Goal: Task Accomplishment & Management: Manage account settings

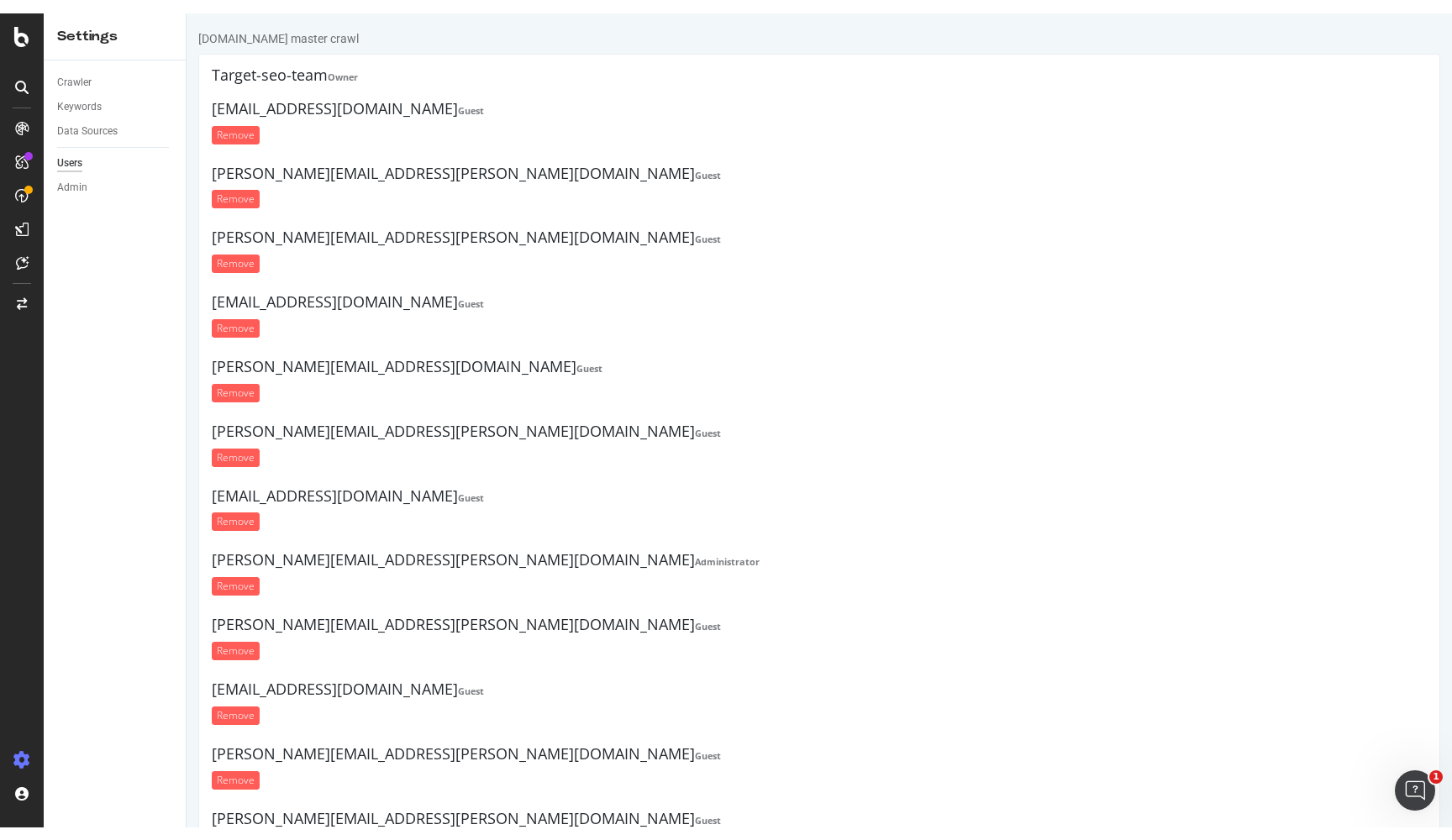
scroll to position [5943, 0]
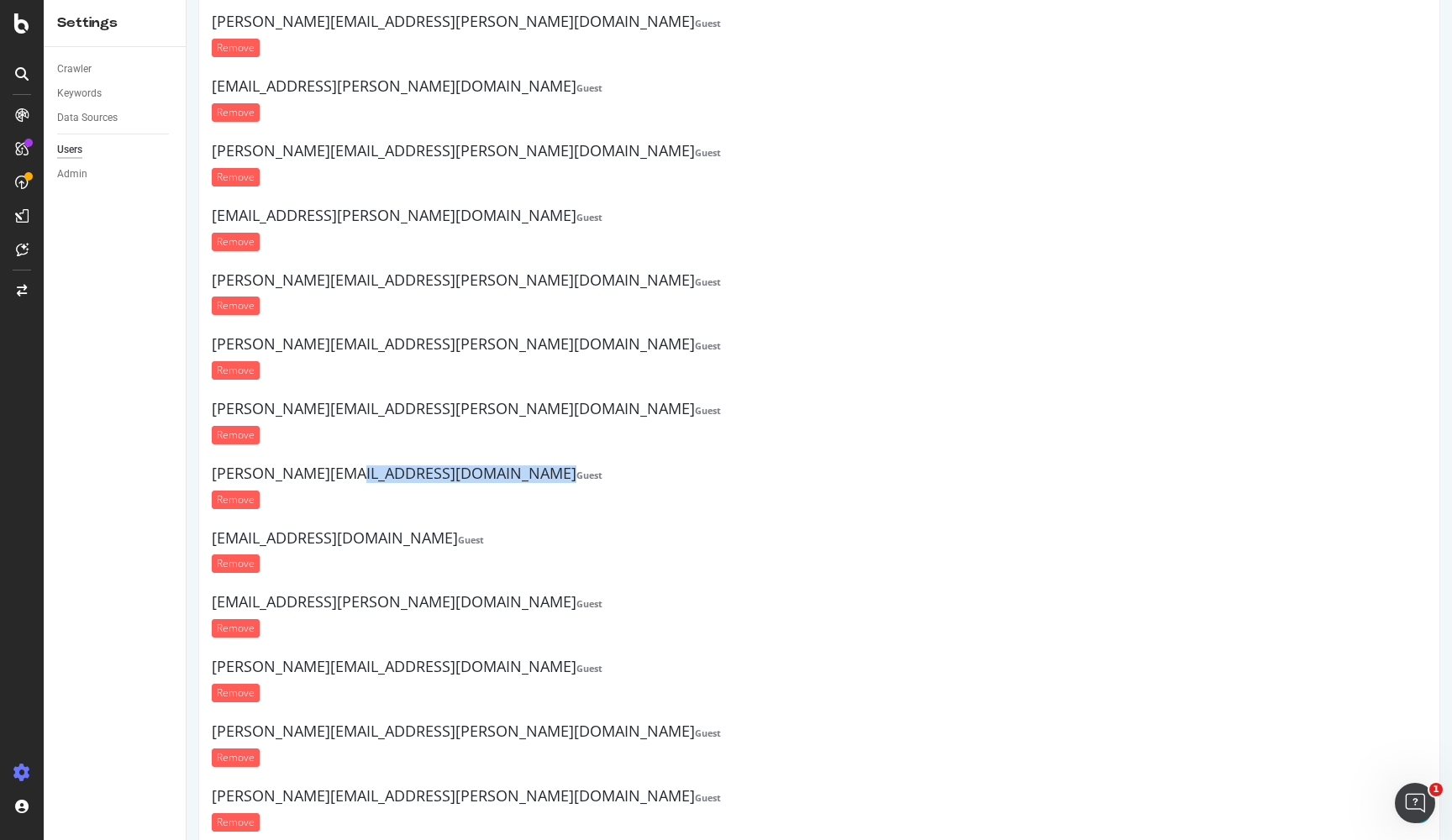
click at [1080, 361] on form "Remove" at bounding box center [819, 371] width 1215 height 19
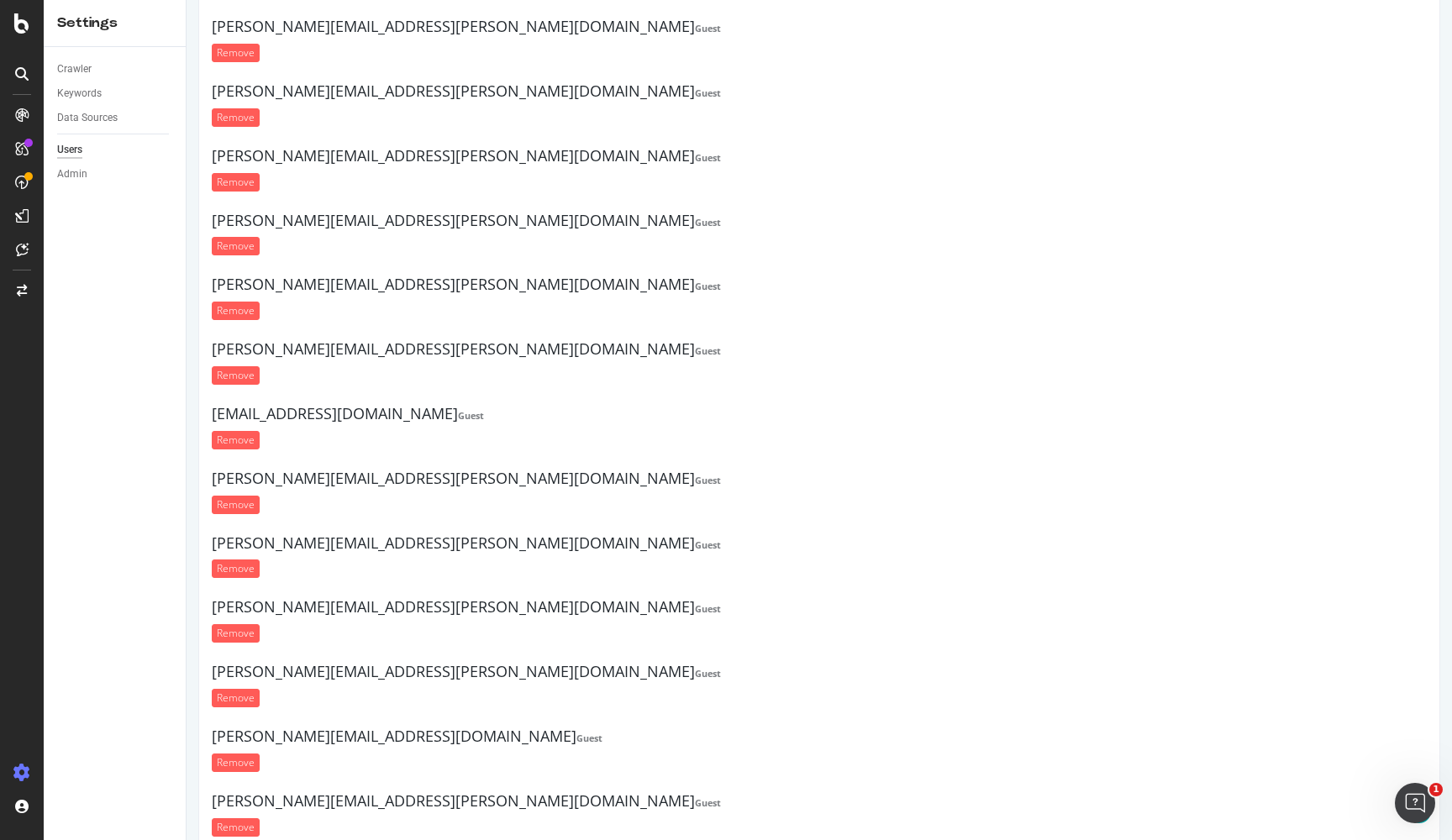
scroll to position [18961, 0]
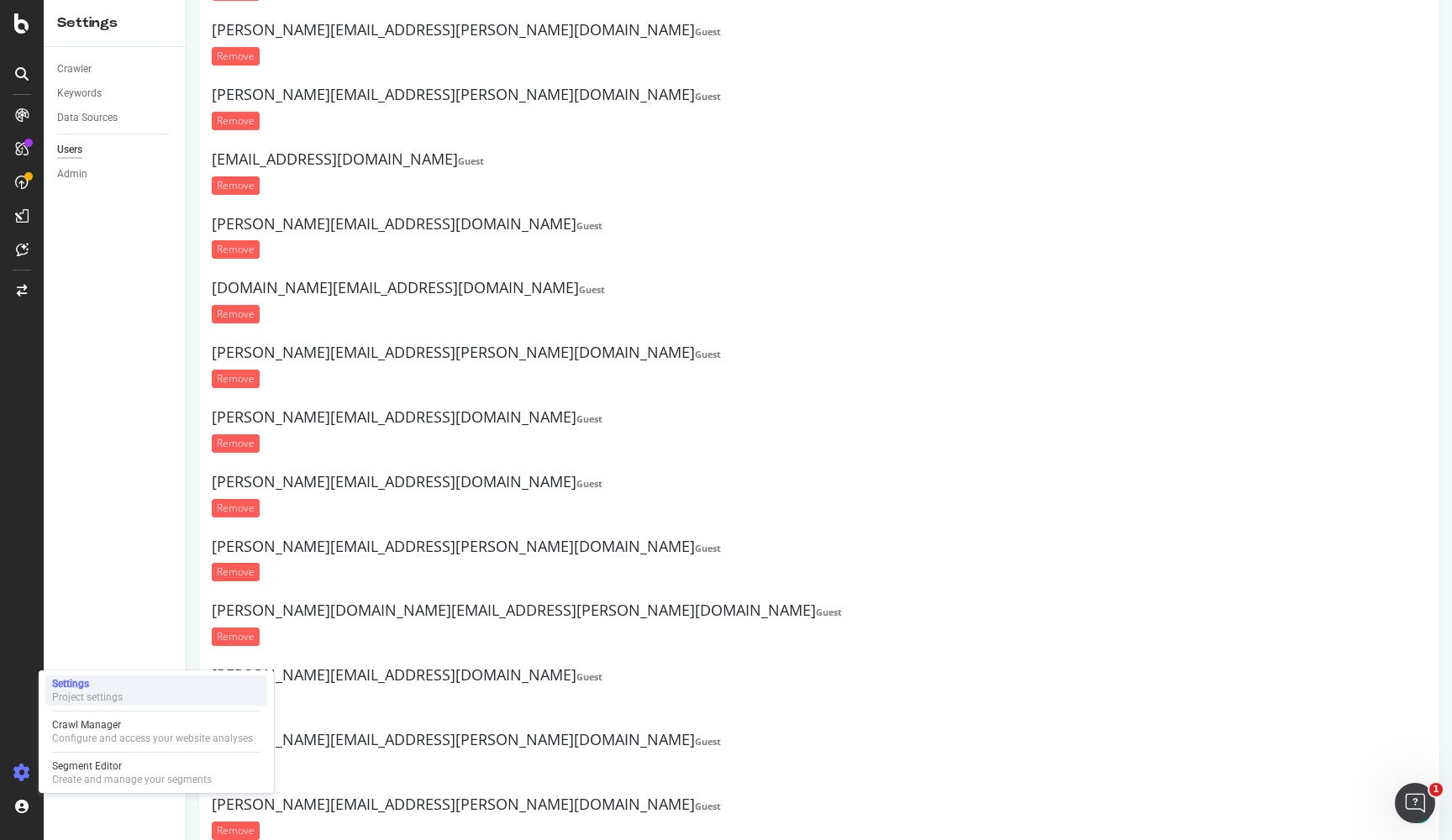
click at [93, 697] on div "Project settings" at bounding box center [87, 697] width 70 height 14
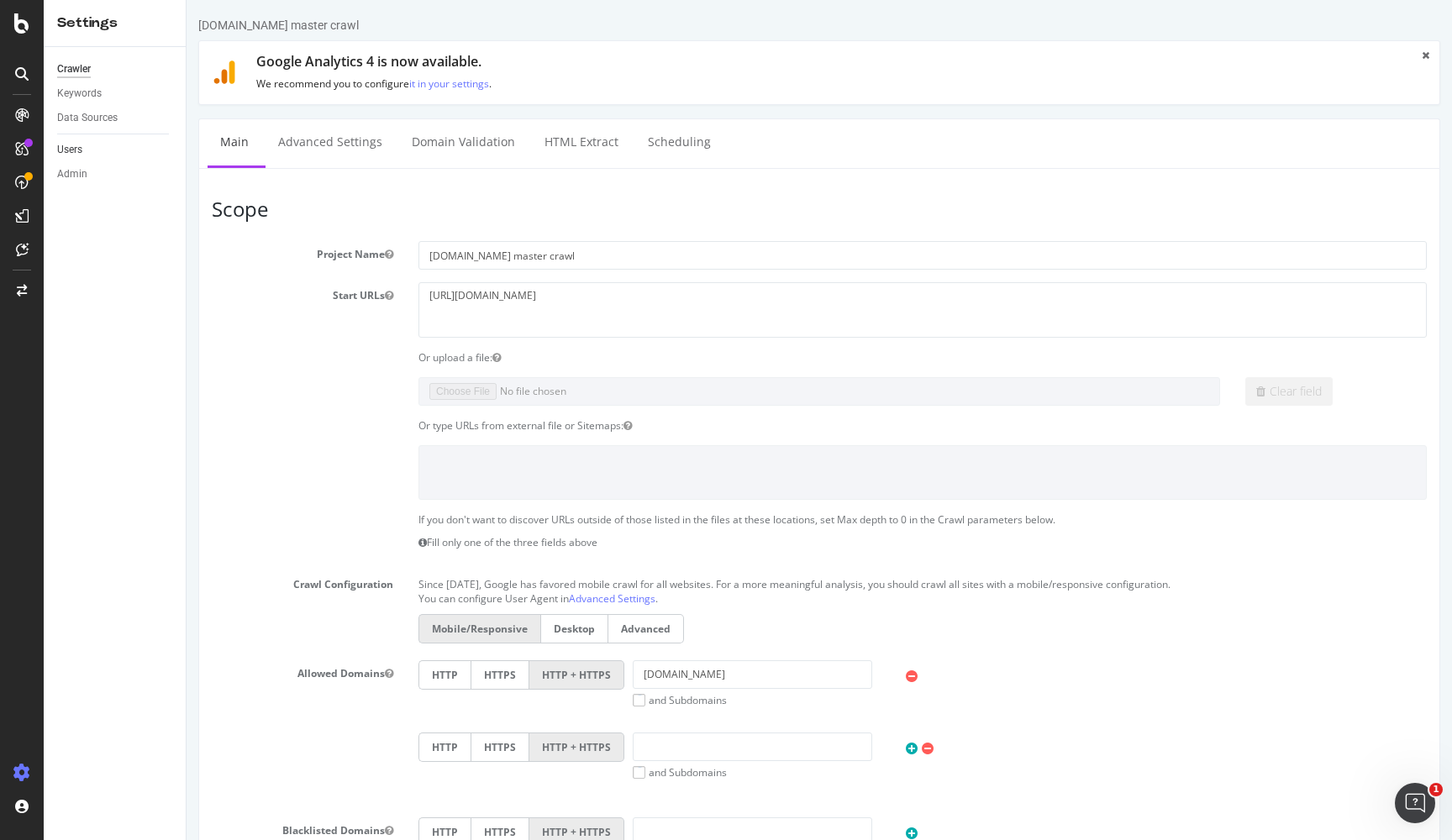
click at [84, 152] on link "Users" at bounding box center [116, 150] width 117 height 18
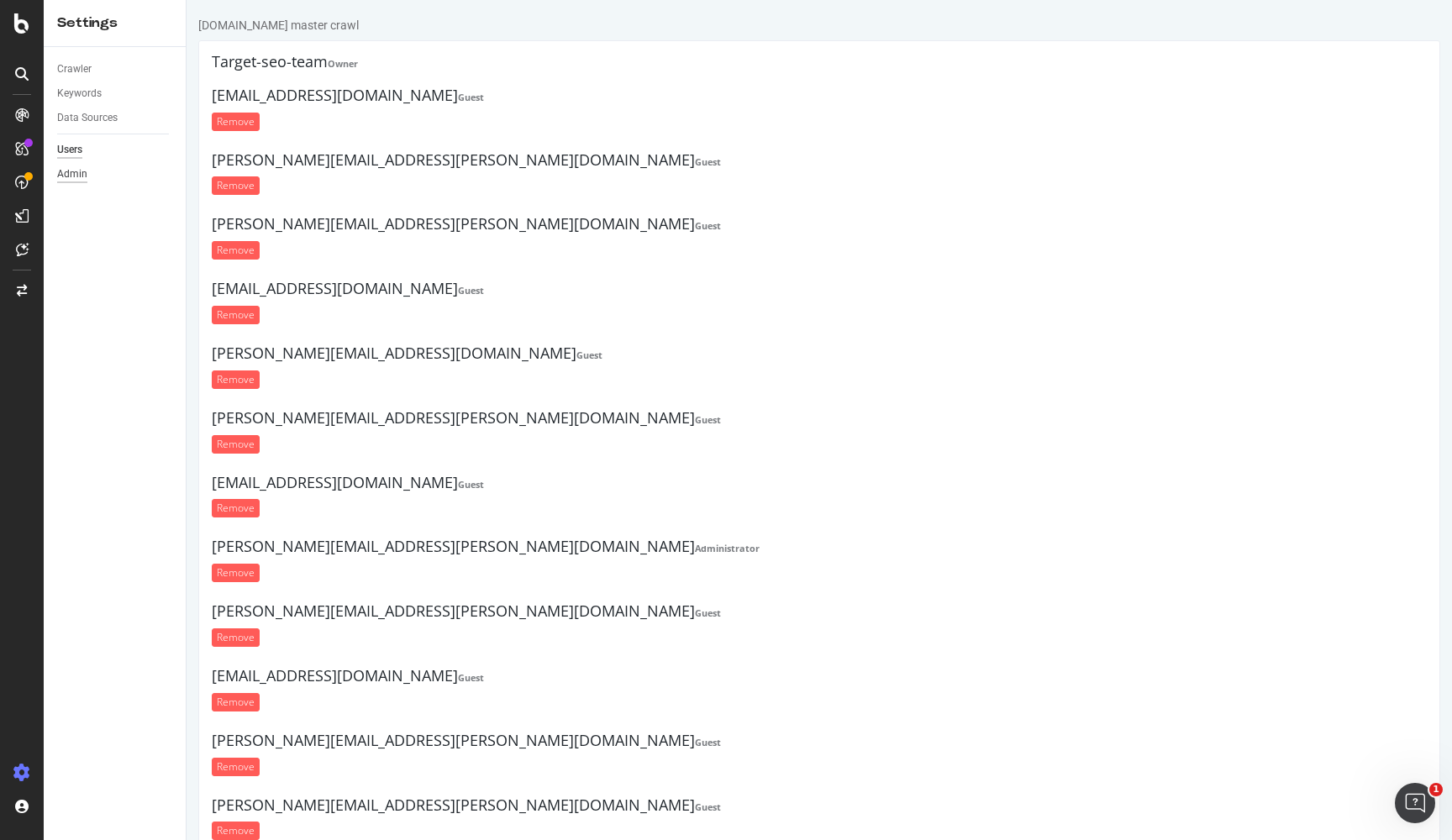
click at [84, 175] on div "Admin" at bounding box center [72, 174] width 30 height 18
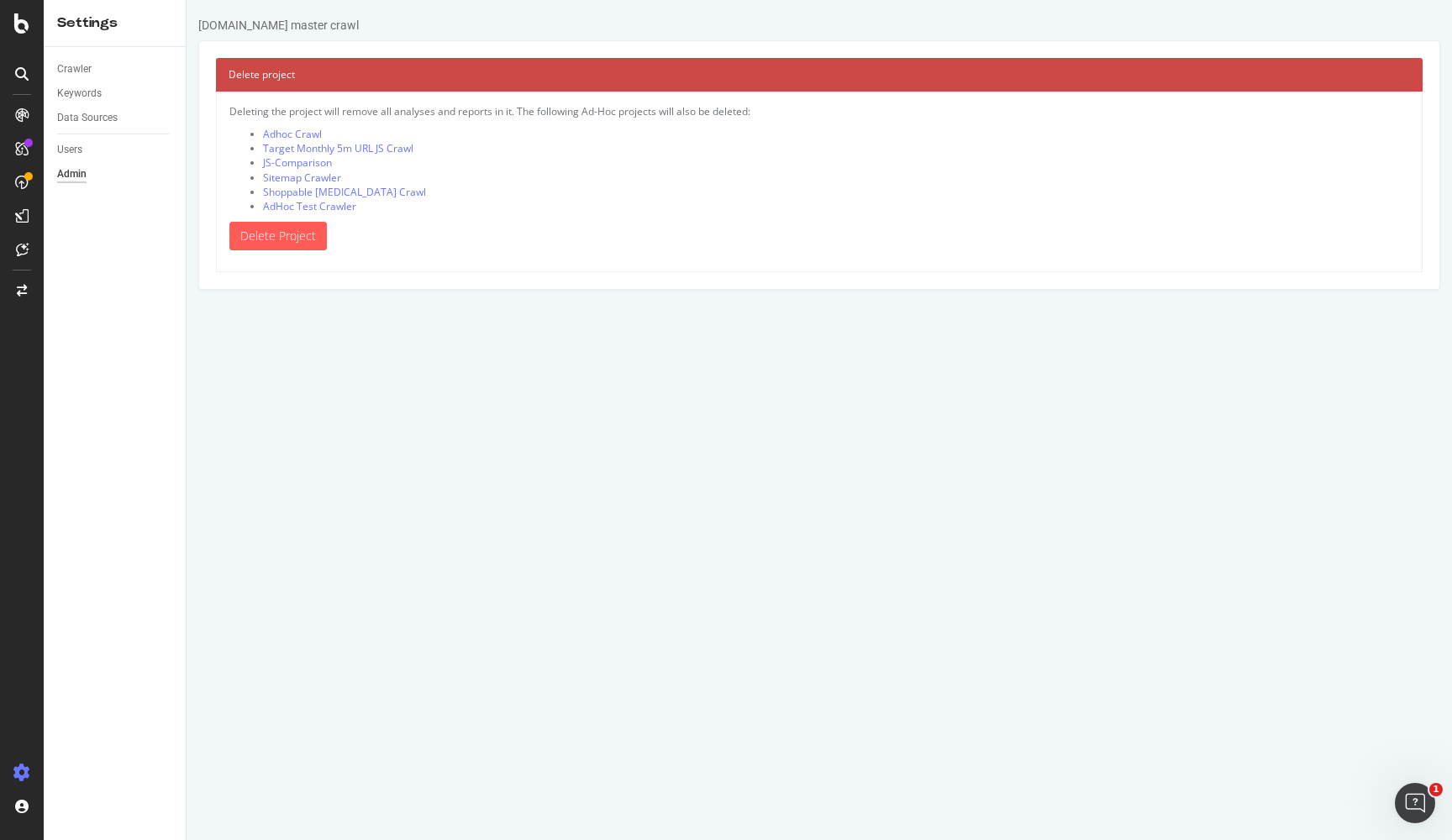
click at [78, 158] on div "Users" at bounding box center [122, 150] width 128 height 24
click at [75, 151] on div "Users" at bounding box center [69, 150] width 25 height 18
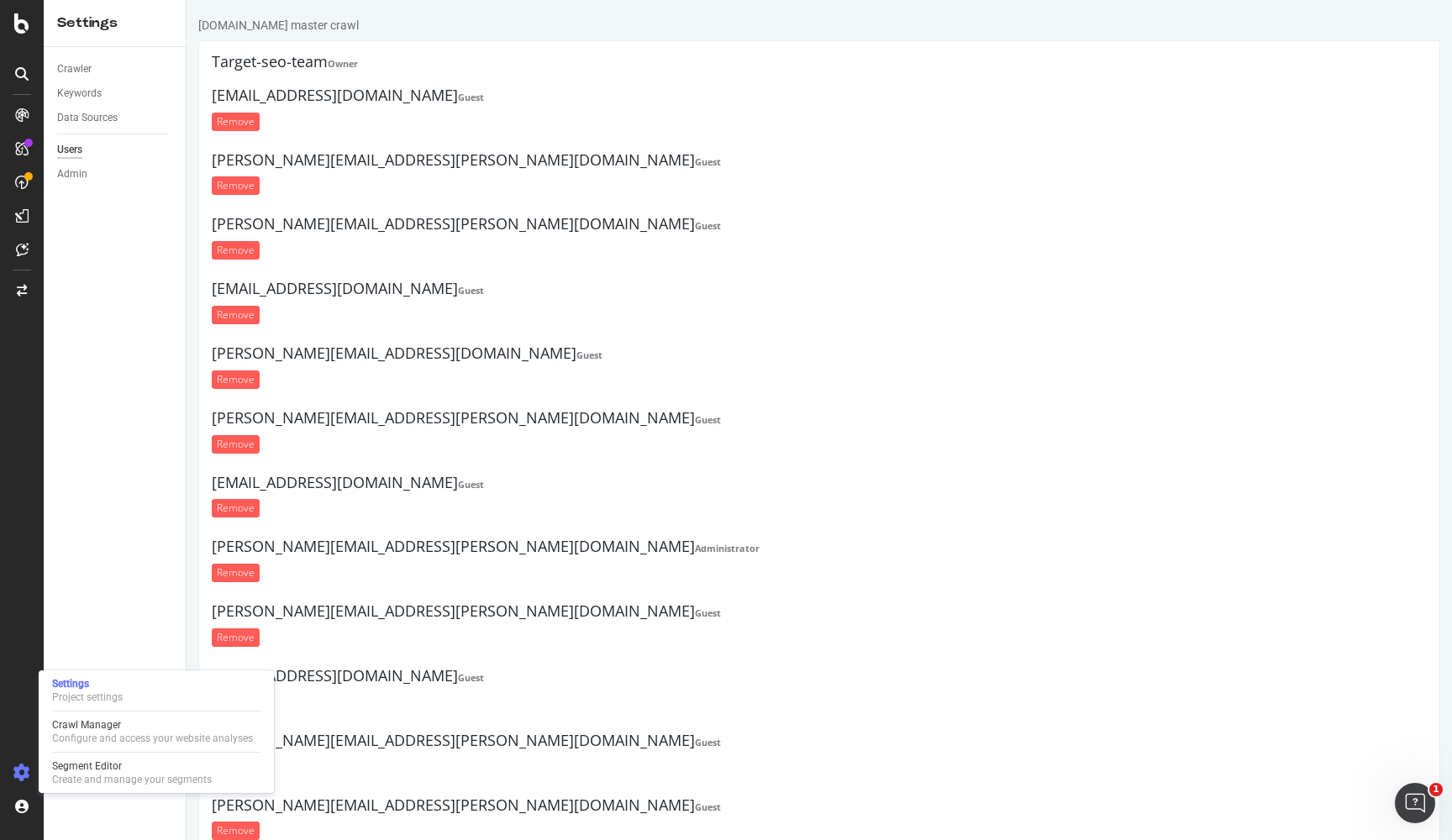
click at [18, 771] on icon at bounding box center [22, 772] width 17 height 17
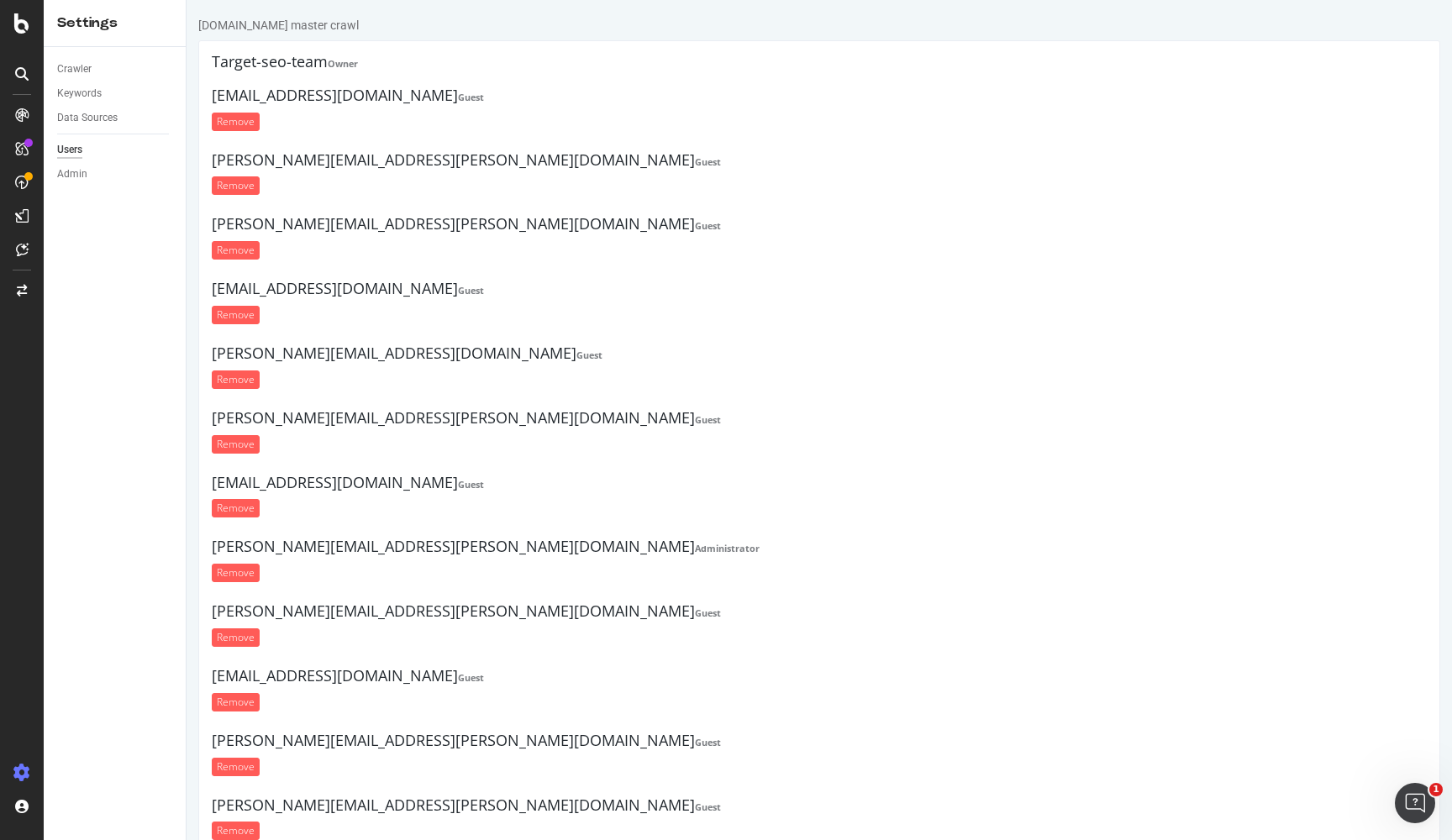
click at [18, 771] on icon at bounding box center [22, 772] width 17 height 17
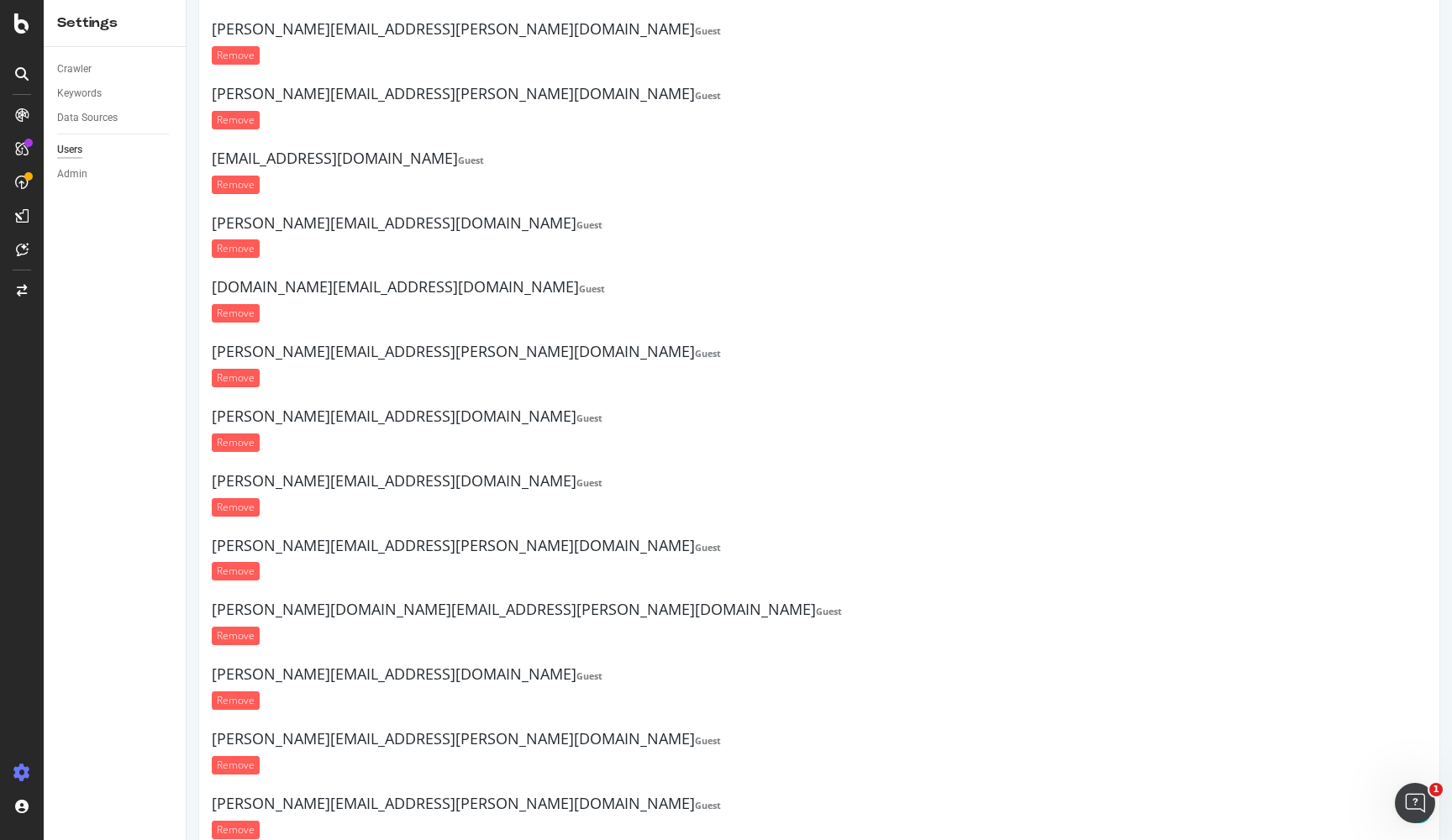
scroll to position [18961, 0]
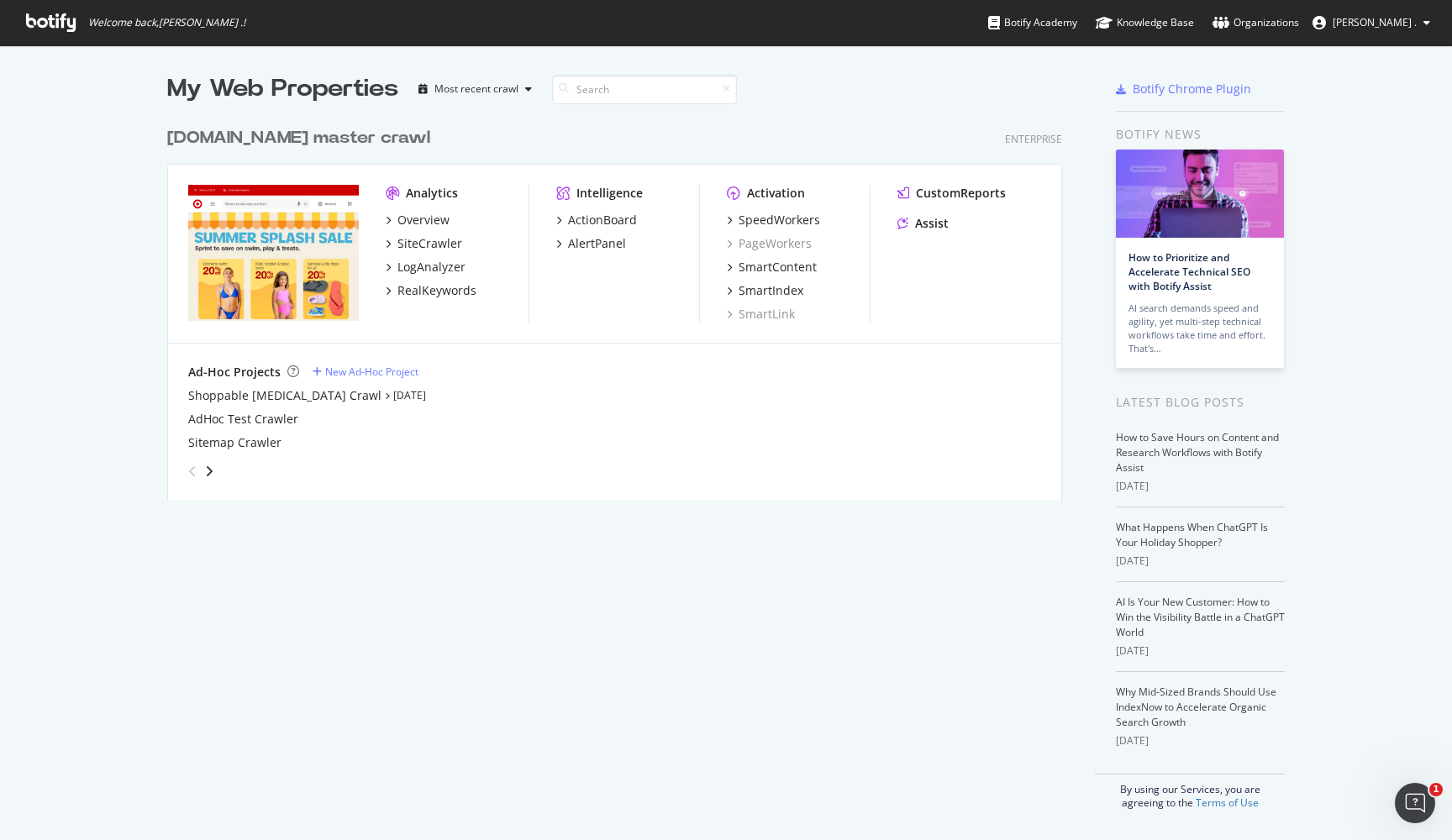
click at [308, 632] on div "My Web Properties Most recent crawl target.com master crawl Enterprise Analytic…" at bounding box center [631, 440] width 929 height 737
click at [1407, 29] on span "Balajee ." at bounding box center [1374, 22] width 84 height 15
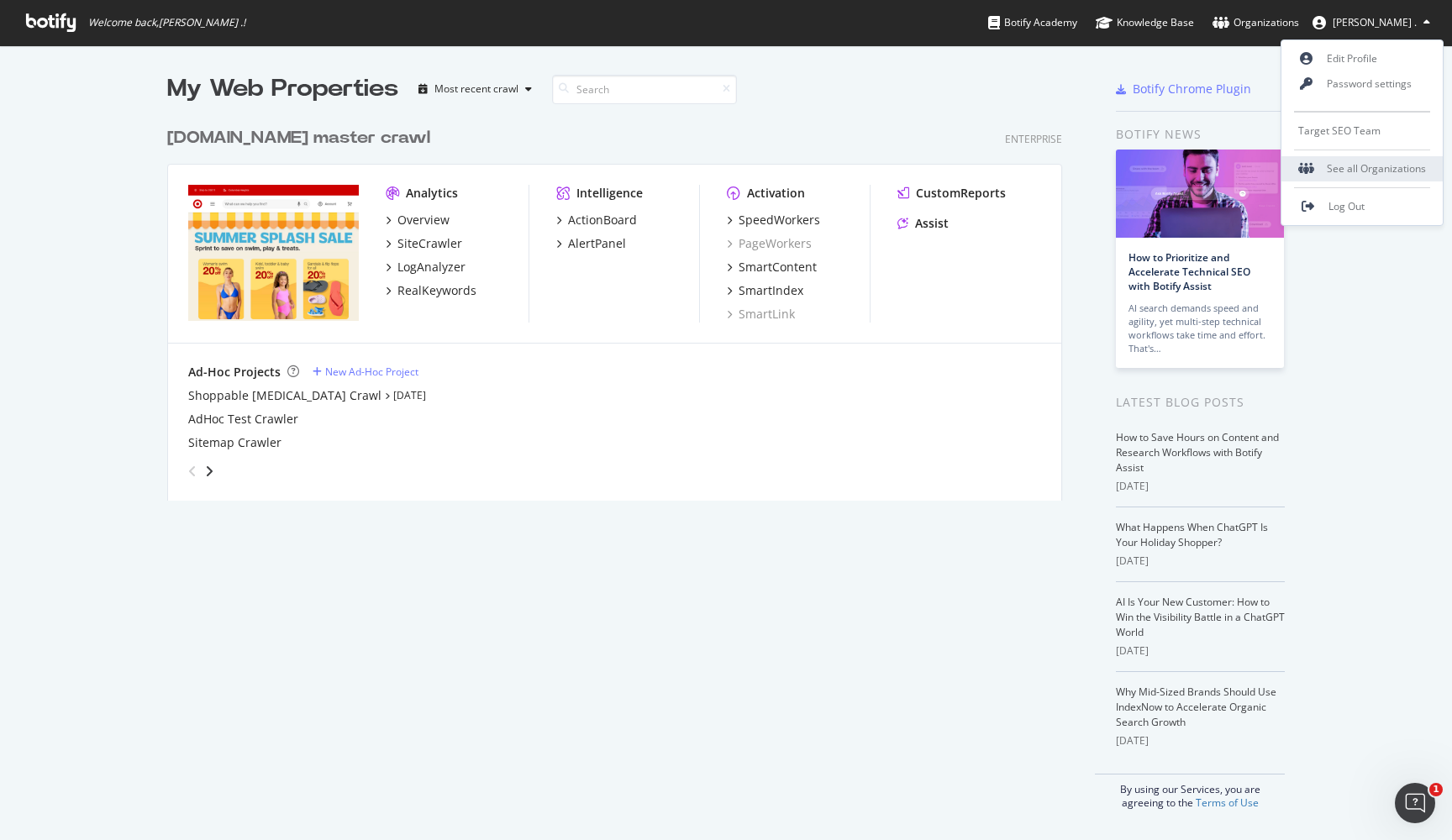
click at [1374, 160] on div "See all Organizations" at bounding box center [1362, 168] width 161 height 25
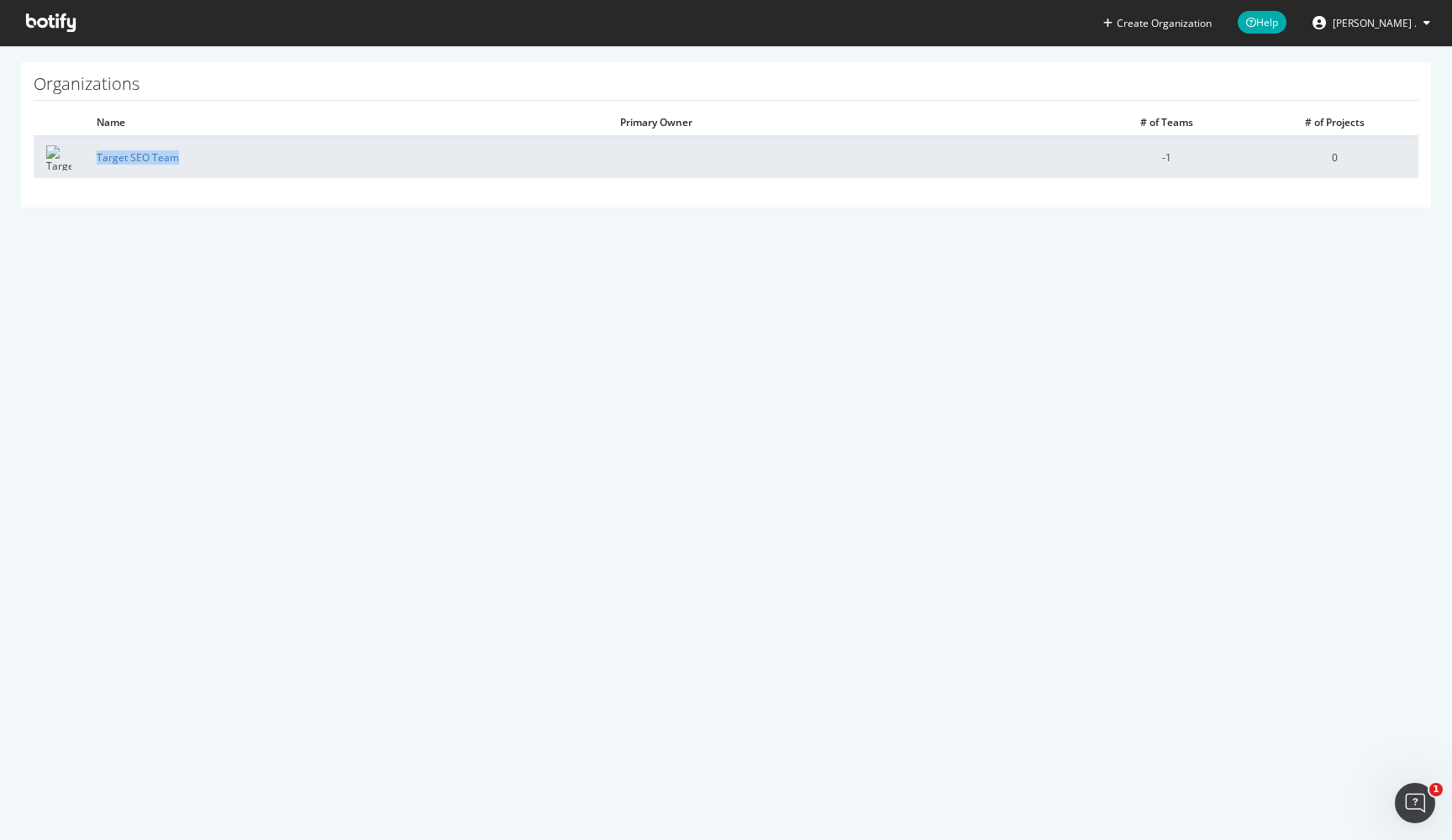
click at [56, 158] on img at bounding box center [58, 158] width 25 height 25
click at [117, 161] on link "Target SEO Team" at bounding box center [138, 158] width 82 height 15
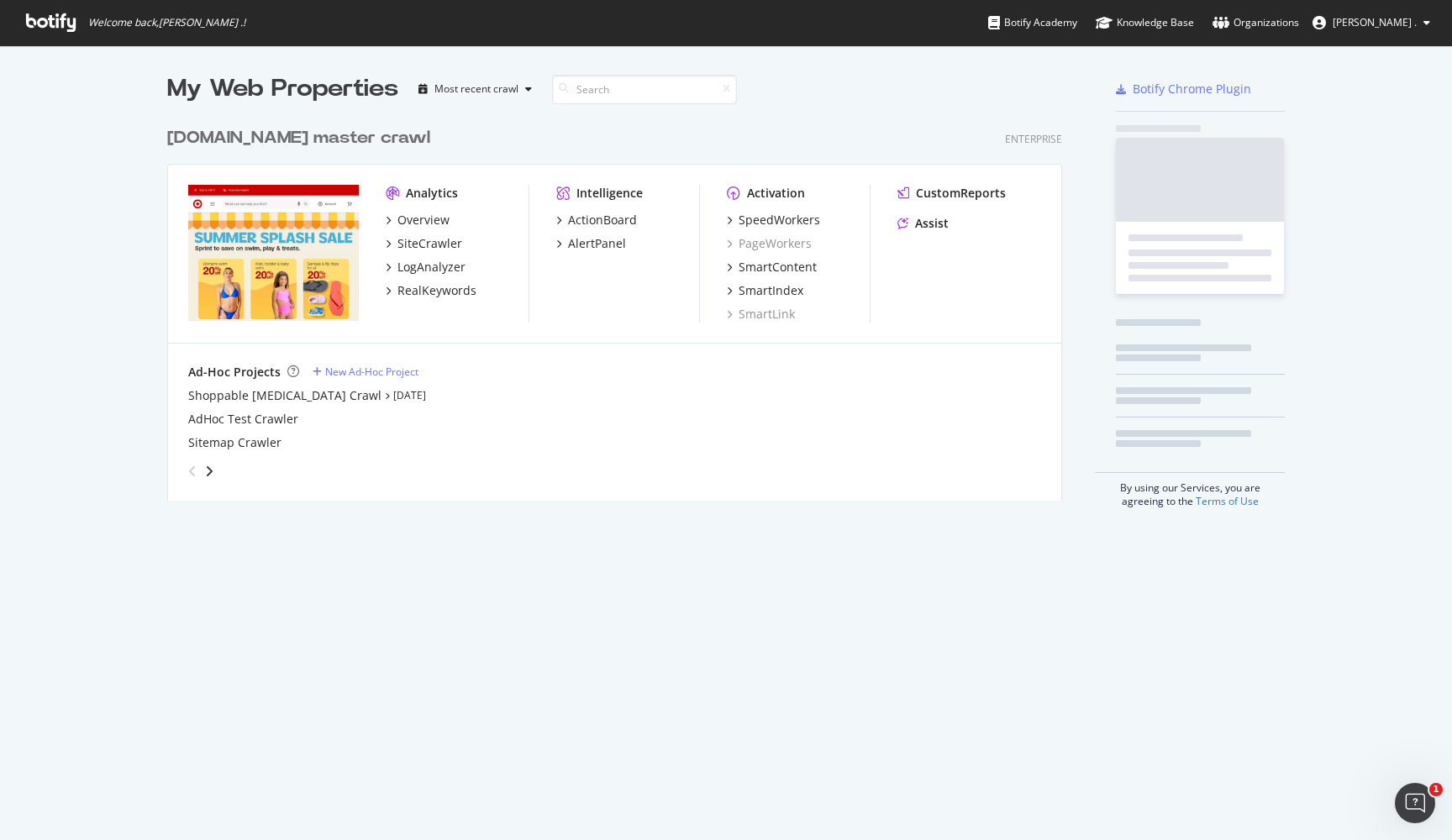
scroll to position [395, 908]
